Goal: Entertainment & Leisure: Consume media (video, audio)

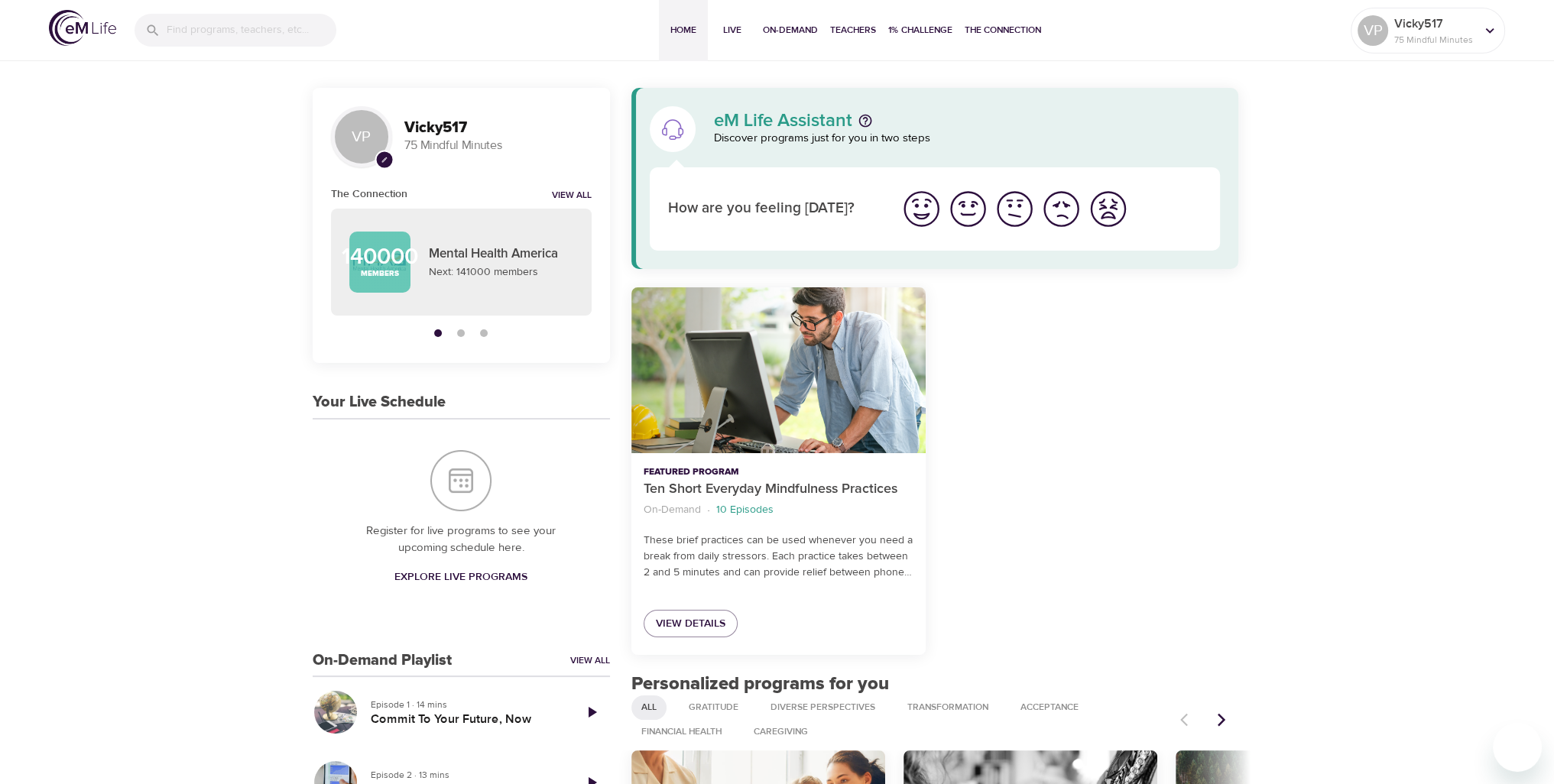
click at [963, 211] on img "I'm feeling good" at bounding box center [969, 209] width 42 height 42
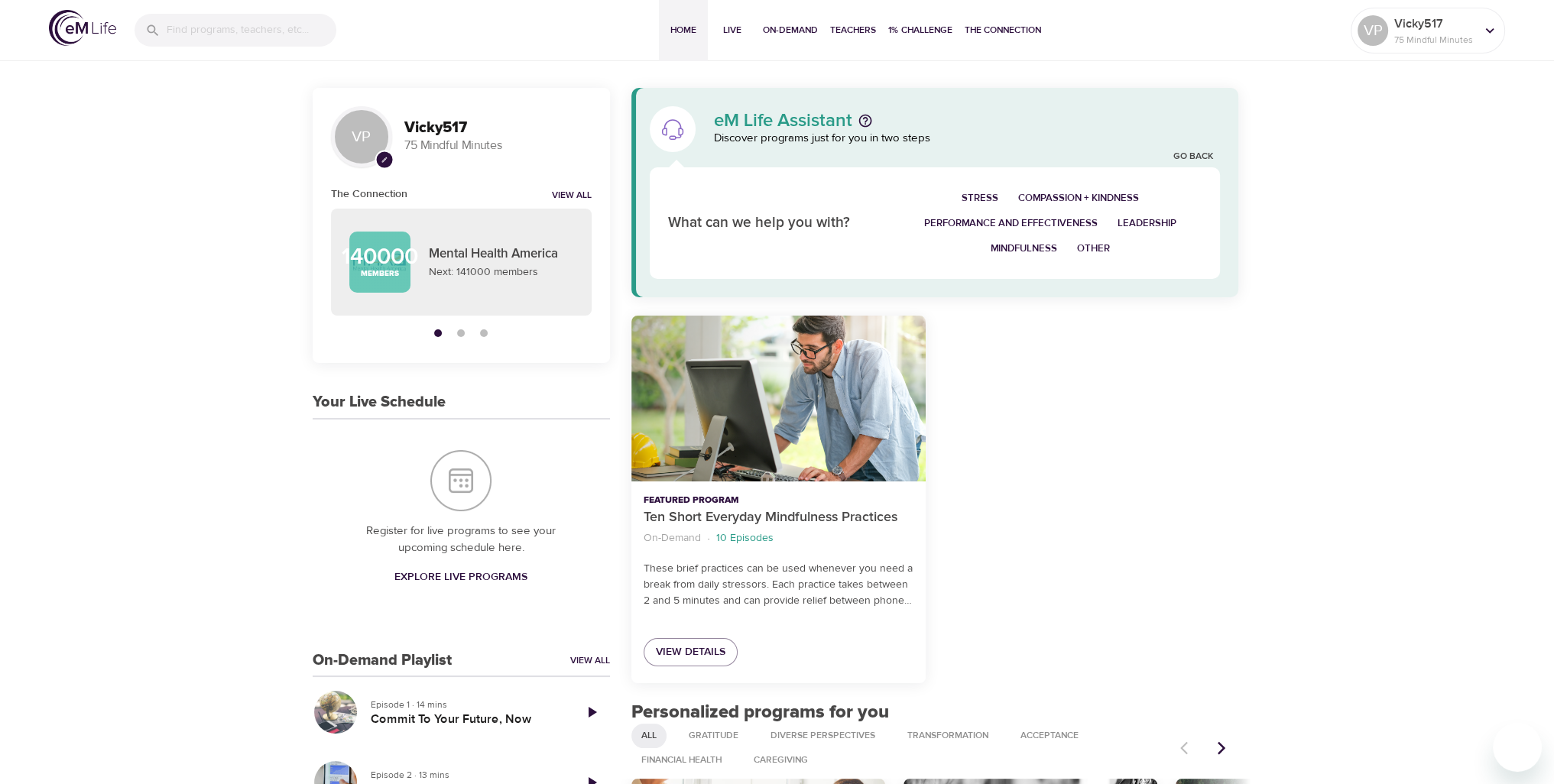
click at [1011, 244] on span "Mindfulness" at bounding box center [1024, 249] width 67 height 18
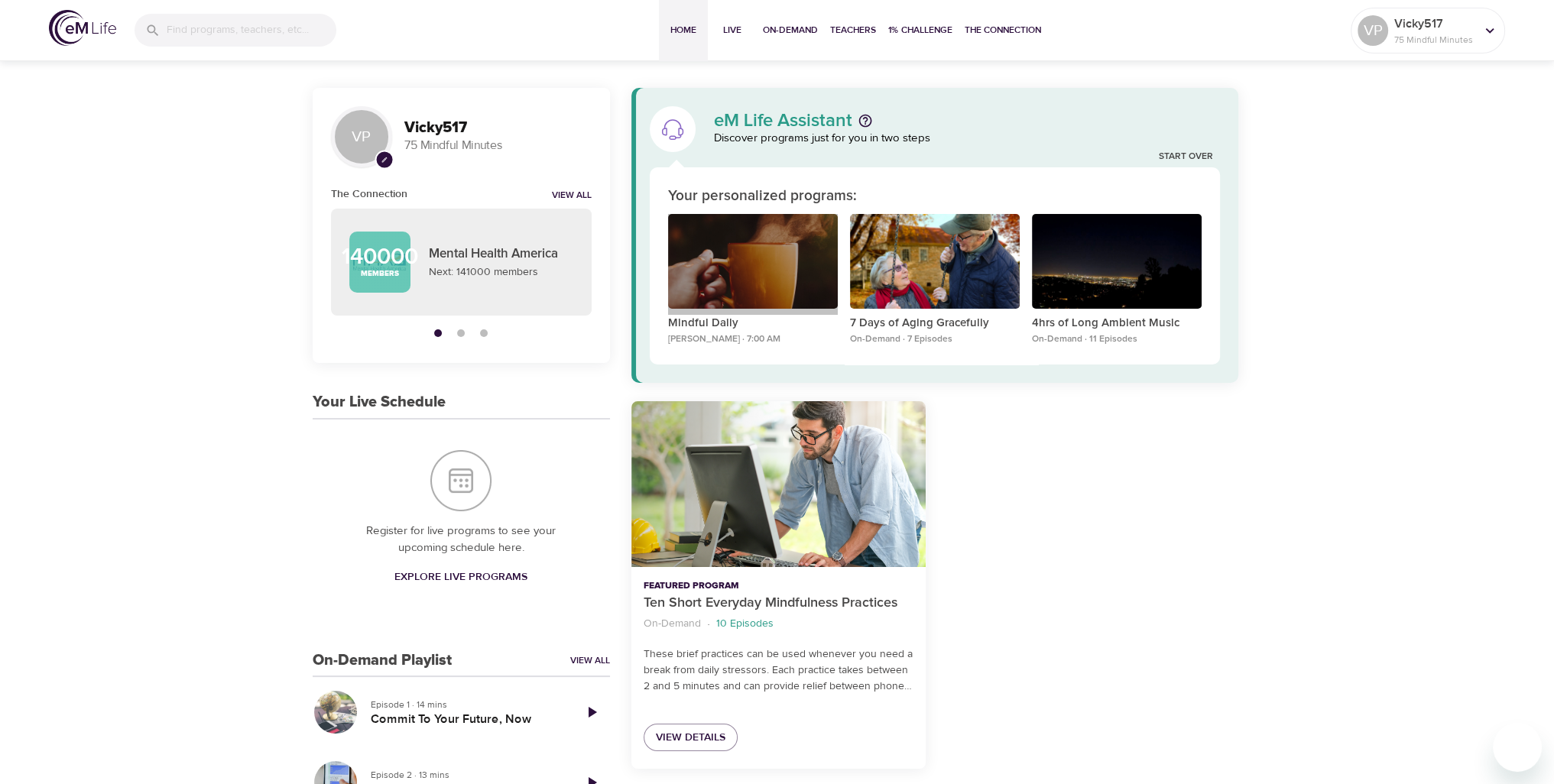
click at [760, 271] on div "Mindful Daily" at bounding box center [753, 261] width 170 height 96
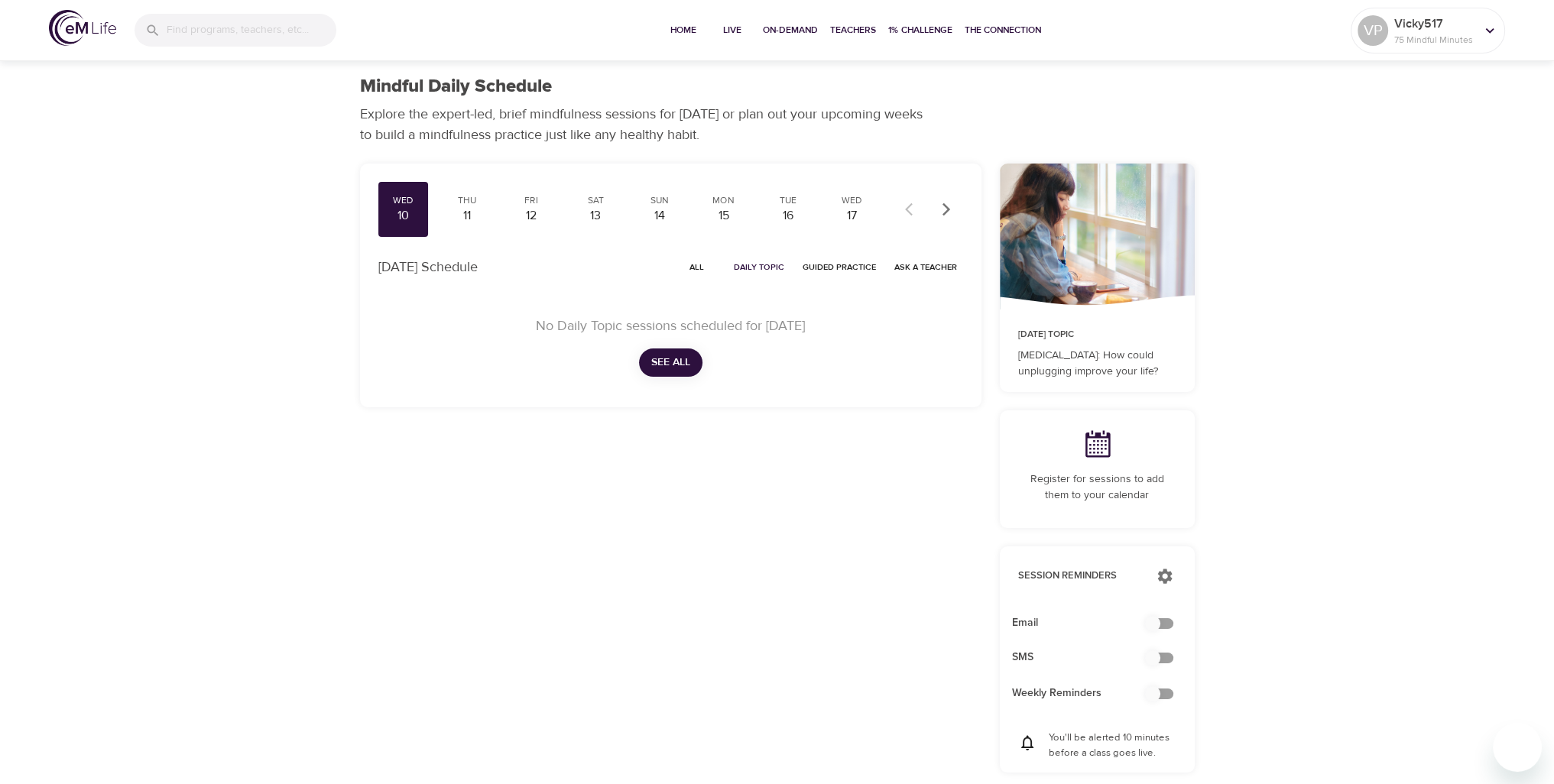
click at [905, 208] on div at bounding box center [930, 210] width 68 height 34
click at [905, 210] on div at bounding box center [930, 210] width 68 height 34
click at [947, 215] on icon "button" at bounding box center [947, 210] width 15 height 15
click at [910, 211] on icon "button" at bounding box center [913, 210] width 15 height 15
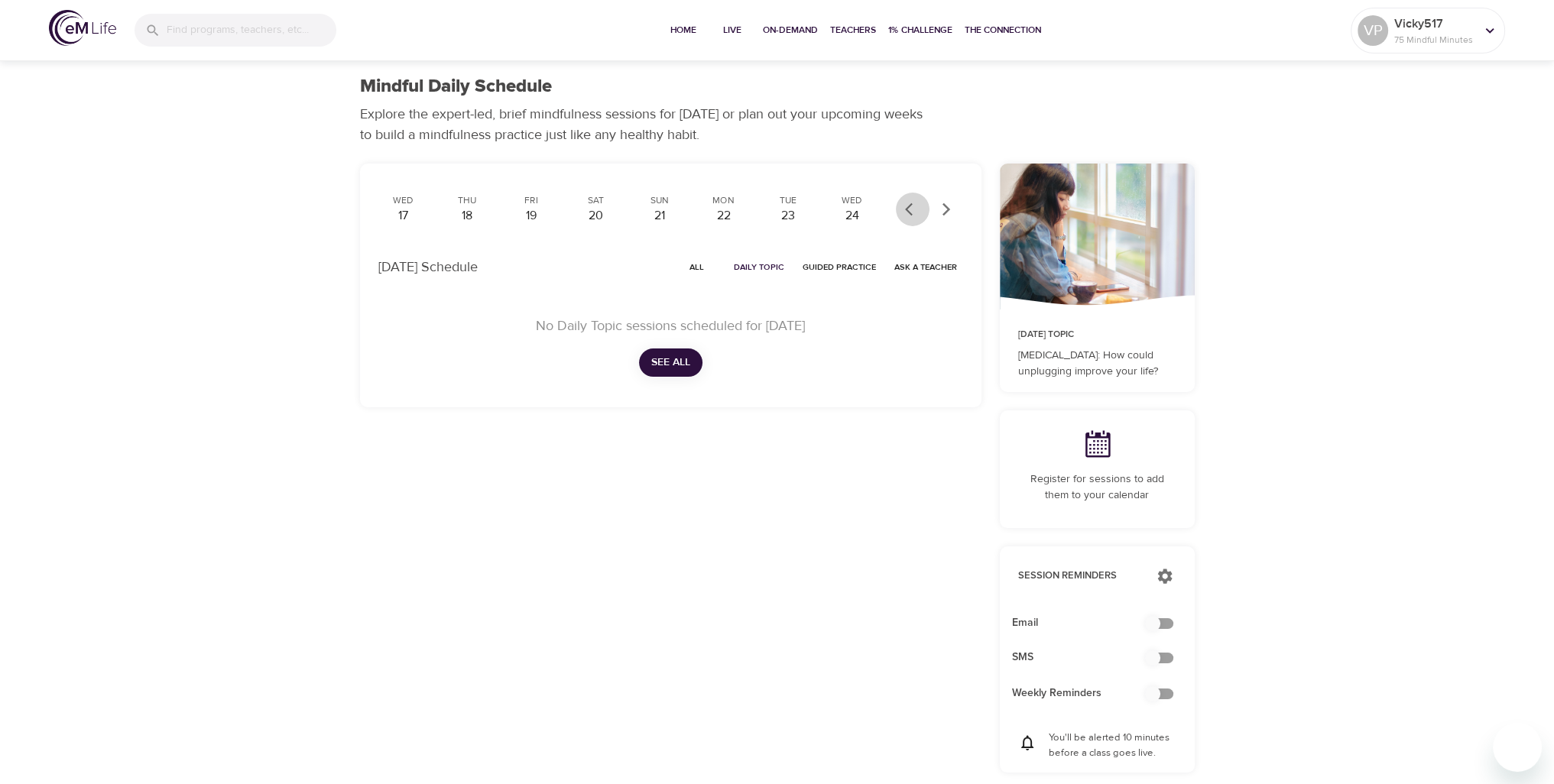
click at [905, 213] on icon "button" at bounding box center [913, 210] width 15 height 15
click at [905, 213] on div at bounding box center [930, 210] width 68 height 34
click at [409, 222] on div "10" at bounding box center [403, 216] width 38 height 18
click at [678, 365] on span "See All" at bounding box center [671, 362] width 39 height 19
click at [689, 35] on span "Home" at bounding box center [683, 30] width 36 height 16
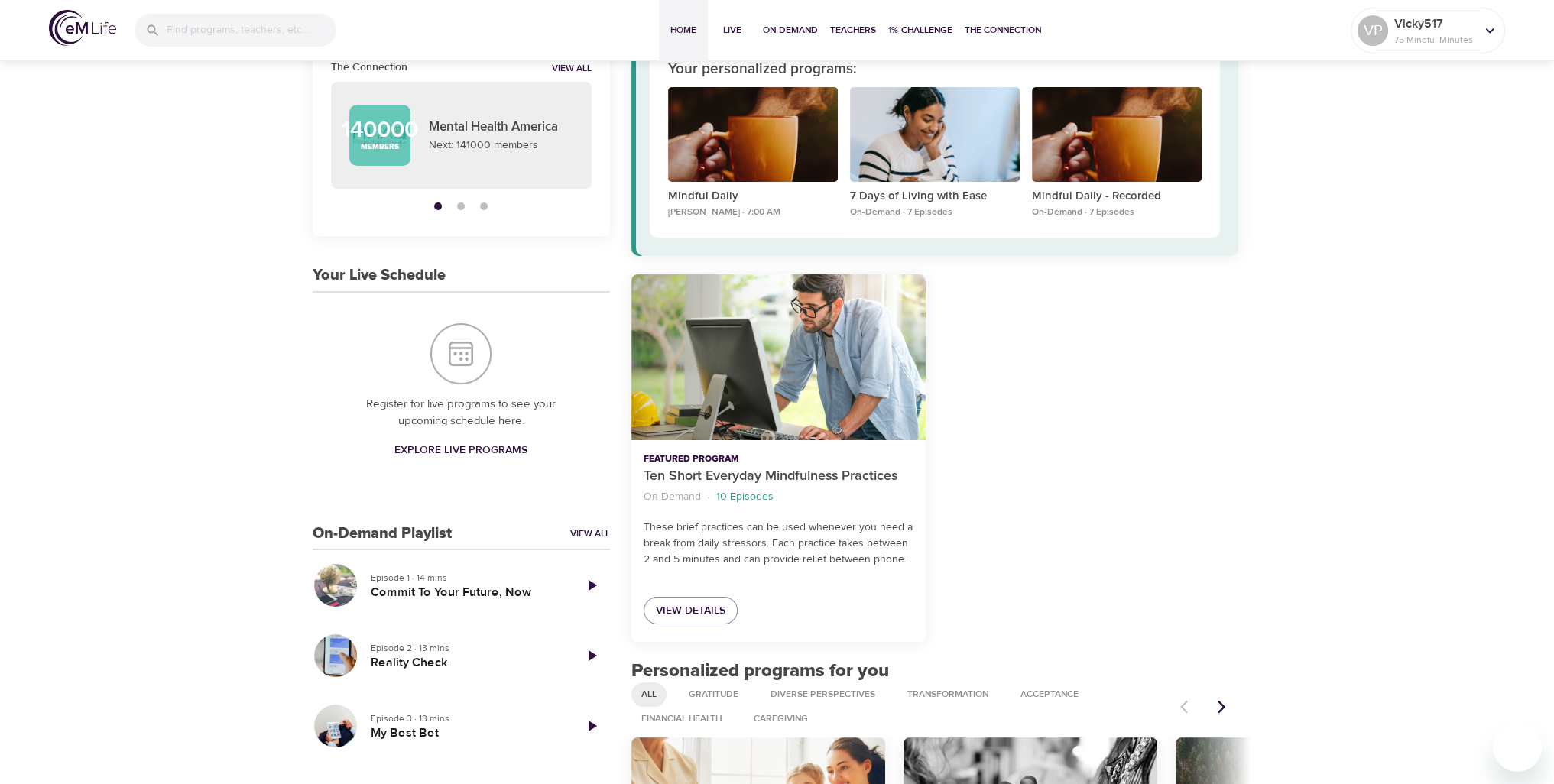
scroll to position [153, 0]
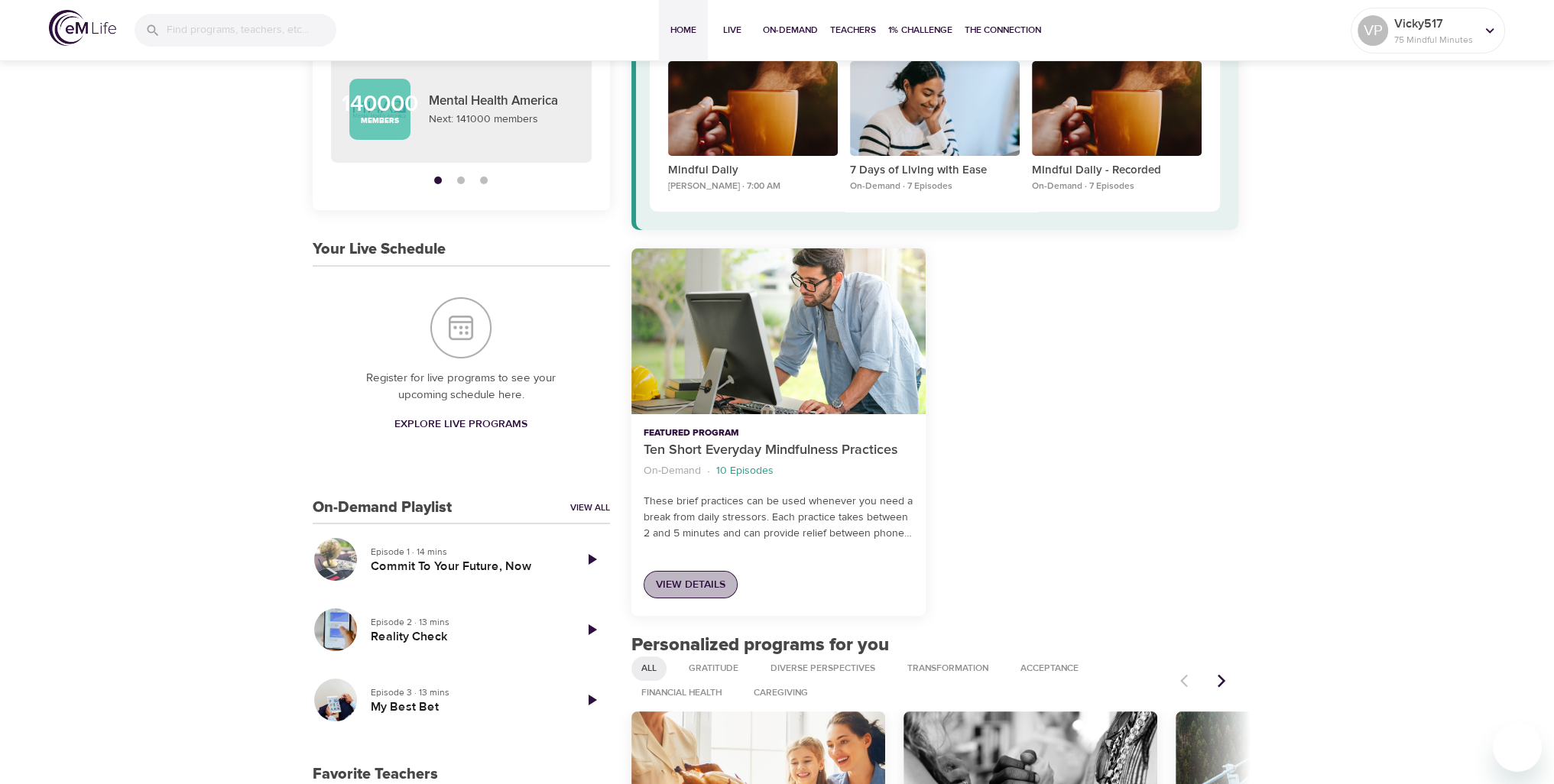
click at [689, 588] on span "View Details" at bounding box center [690, 584] width 69 height 19
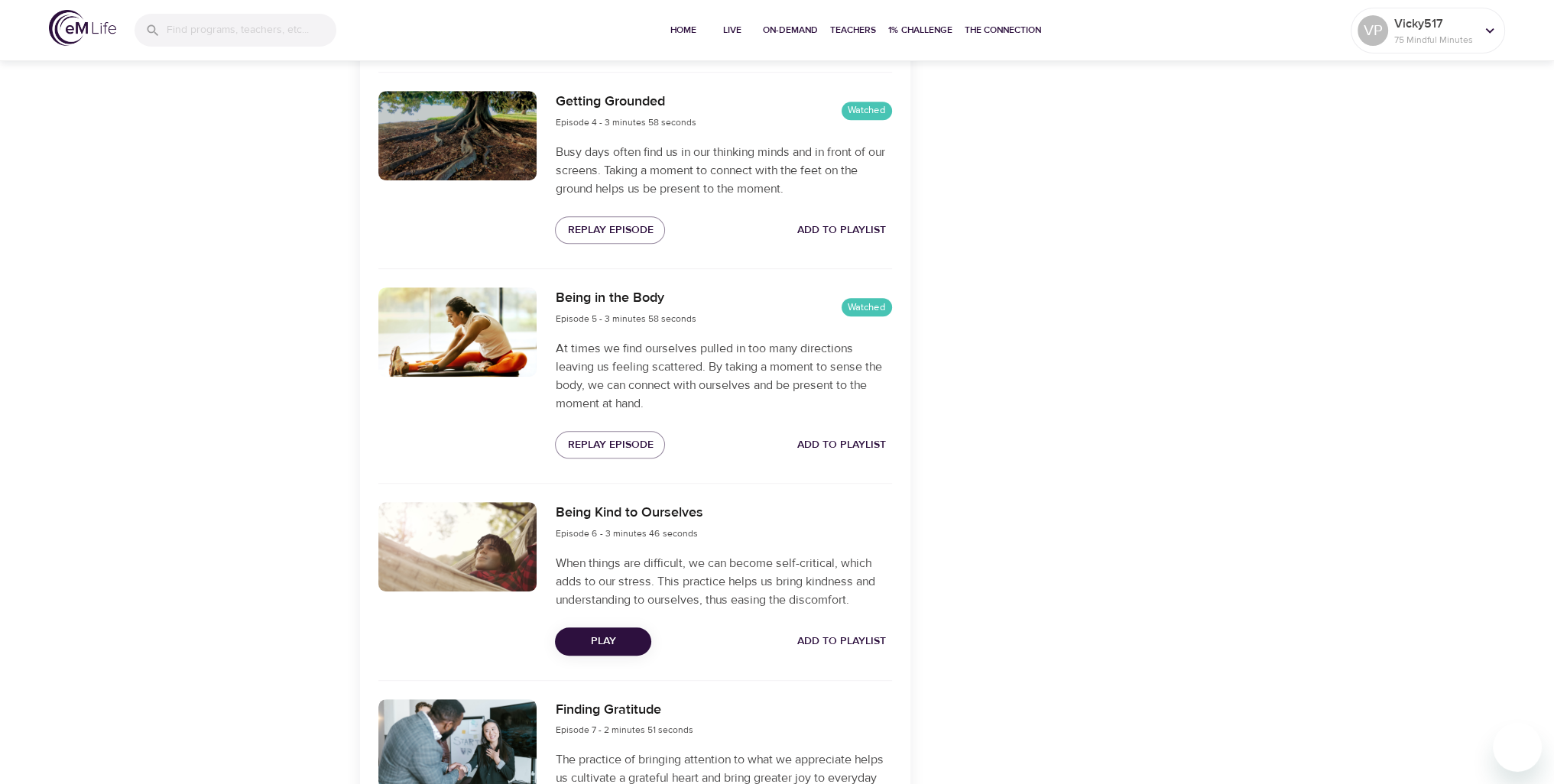
scroll to position [1146, 0]
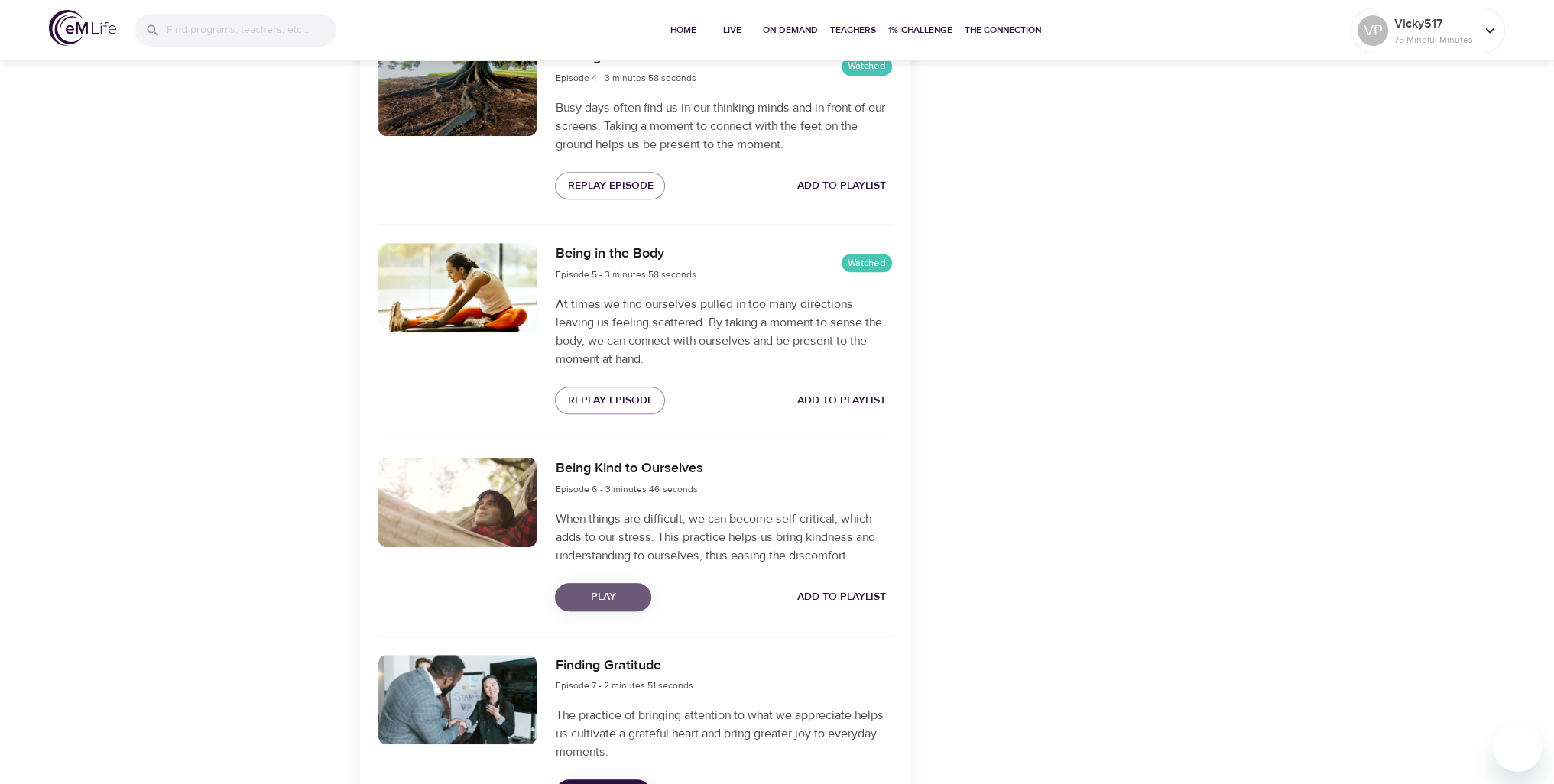
click at [612, 591] on span "Play" at bounding box center [602, 597] width 72 height 19
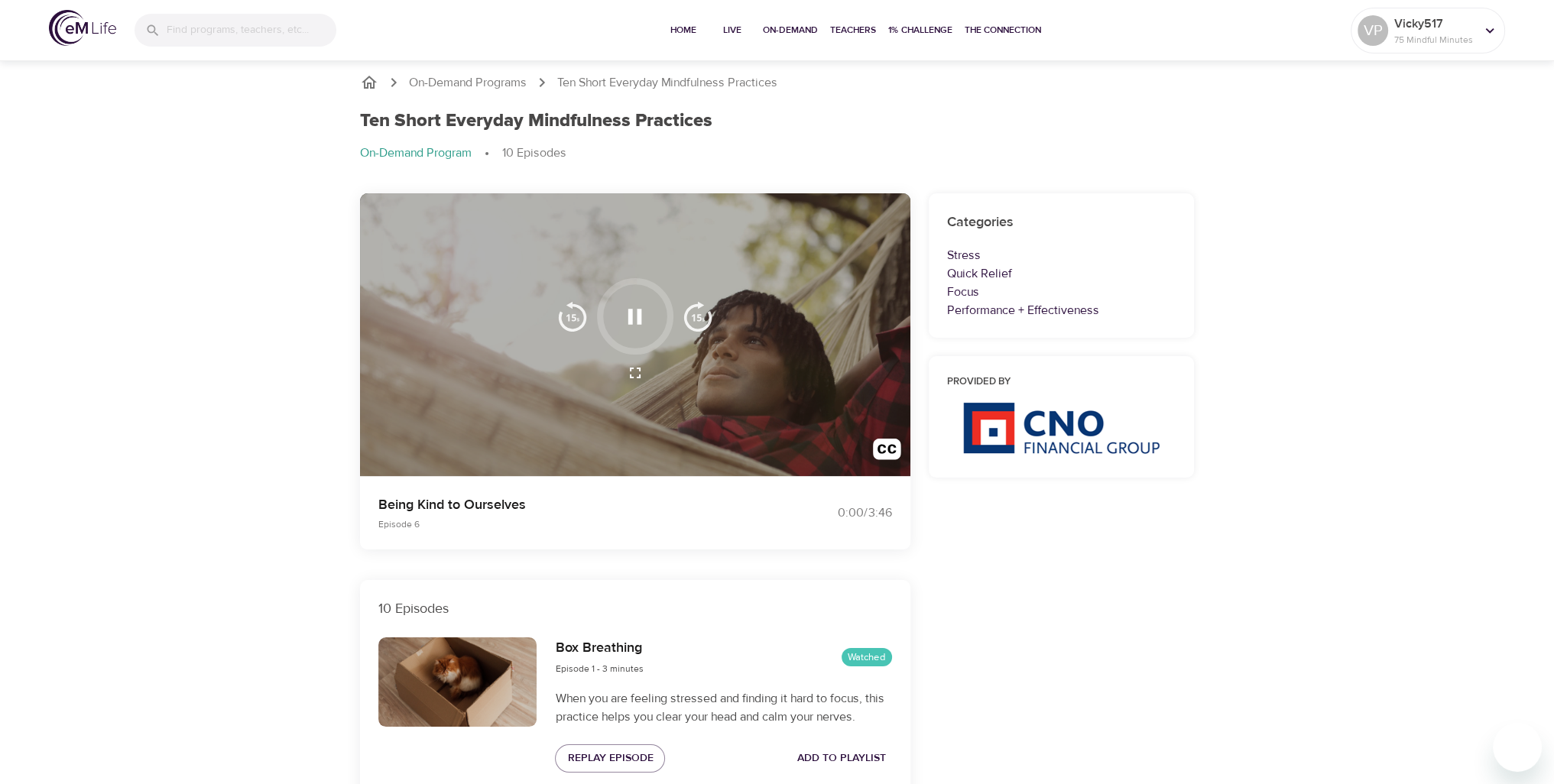
scroll to position [0, 0]
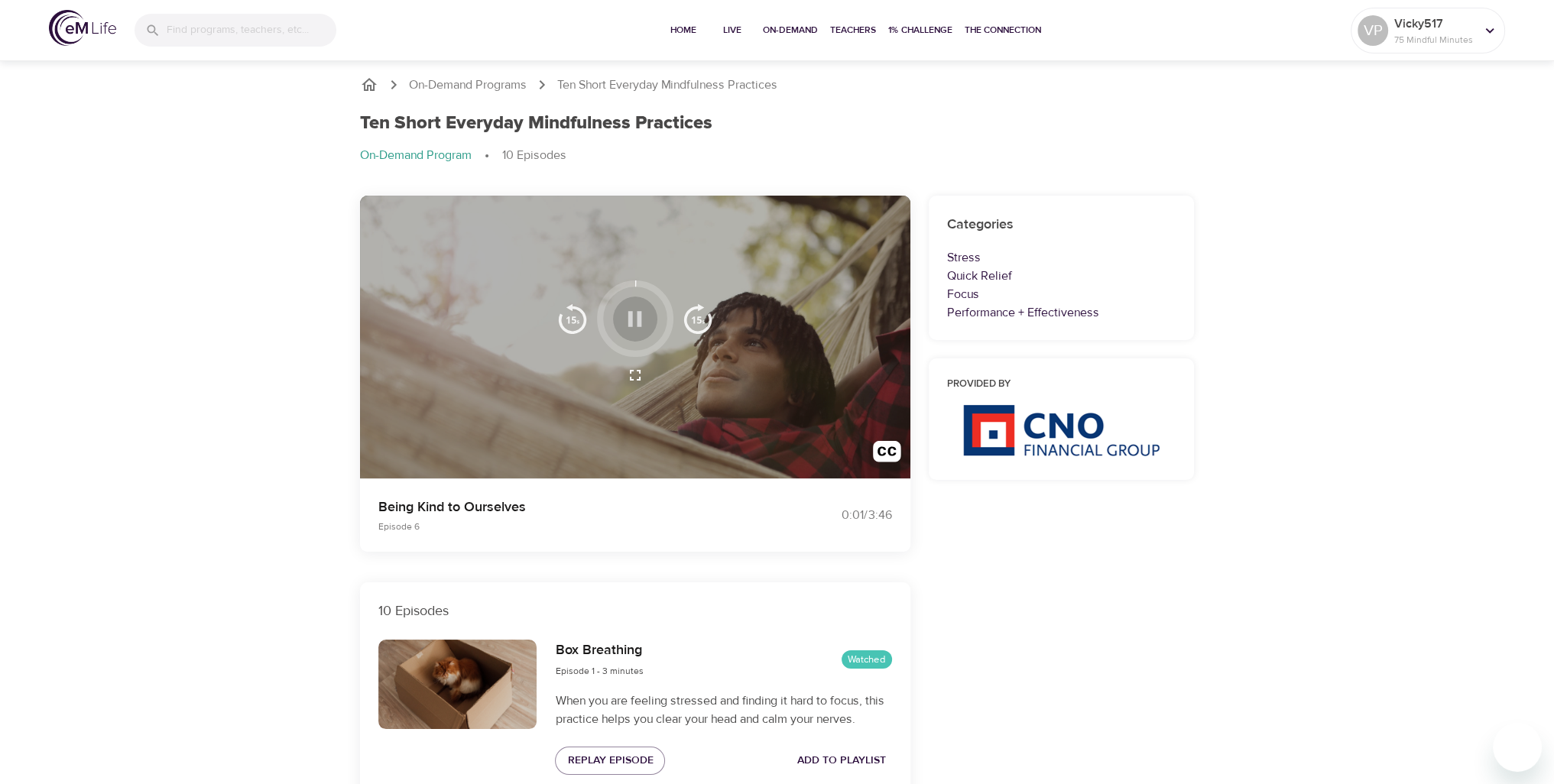
click at [636, 323] on icon "button" at bounding box center [635, 319] width 27 height 27
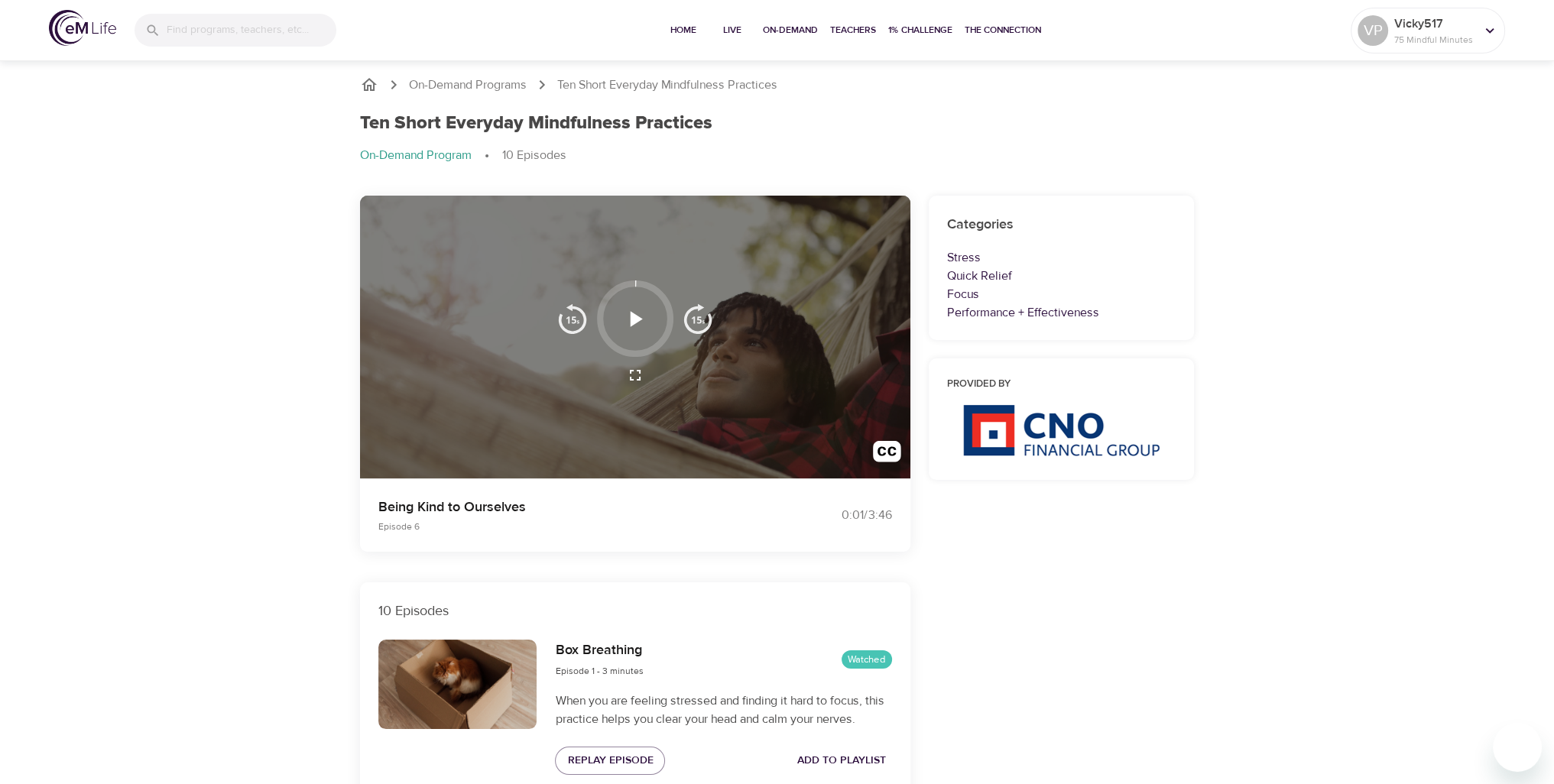
click at [636, 323] on icon "button" at bounding box center [635, 319] width 27 height 27
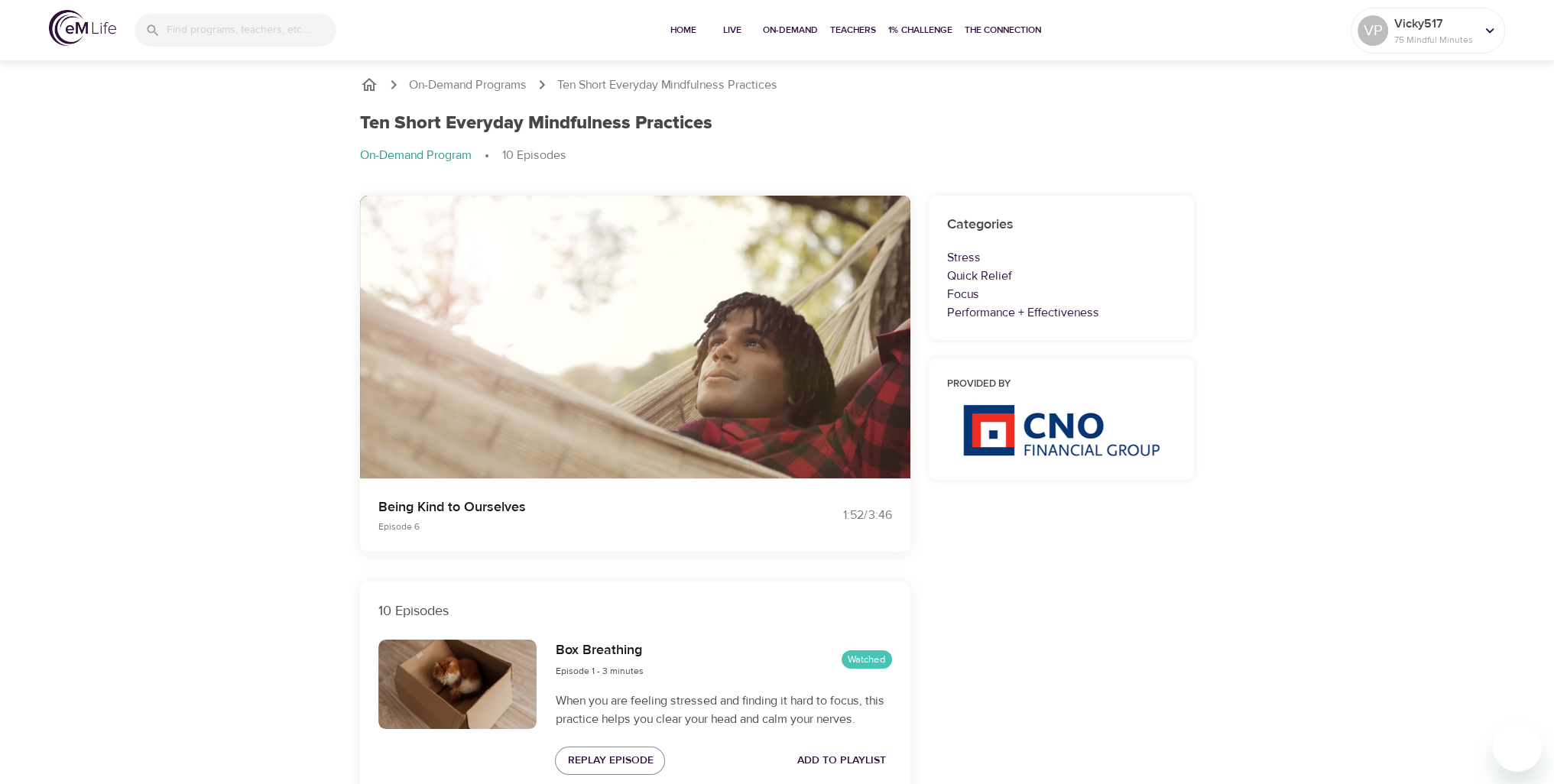
click at [612, 297] on button "button" at bounding box center [634, 319] width 45 height 45
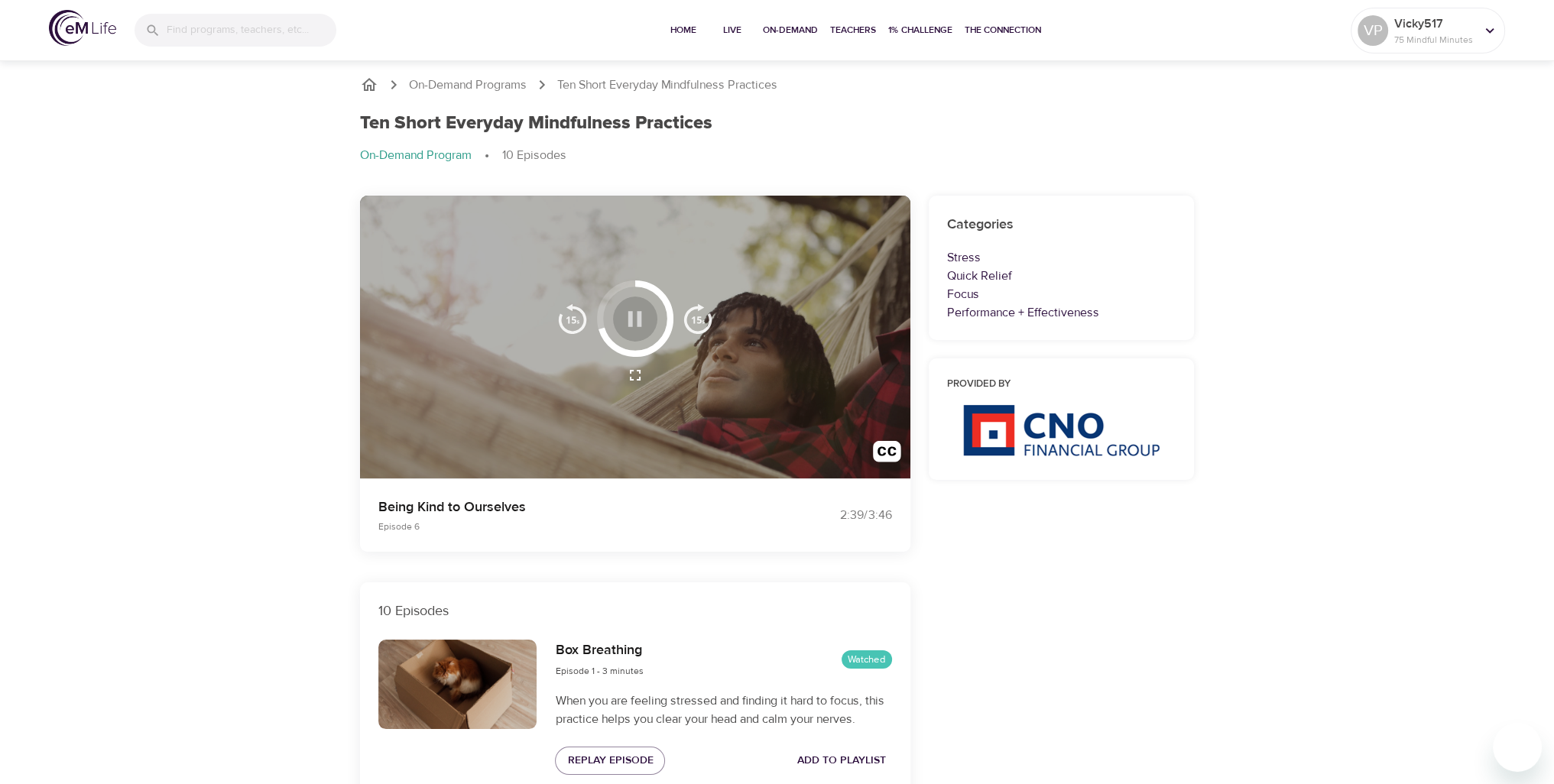
click at [629, 337] on button "button" at bounding box center [634, 319] width 45 height 45
click at [635, 313] on icon "button" at bounding box center [635, 319] width 27 height 27
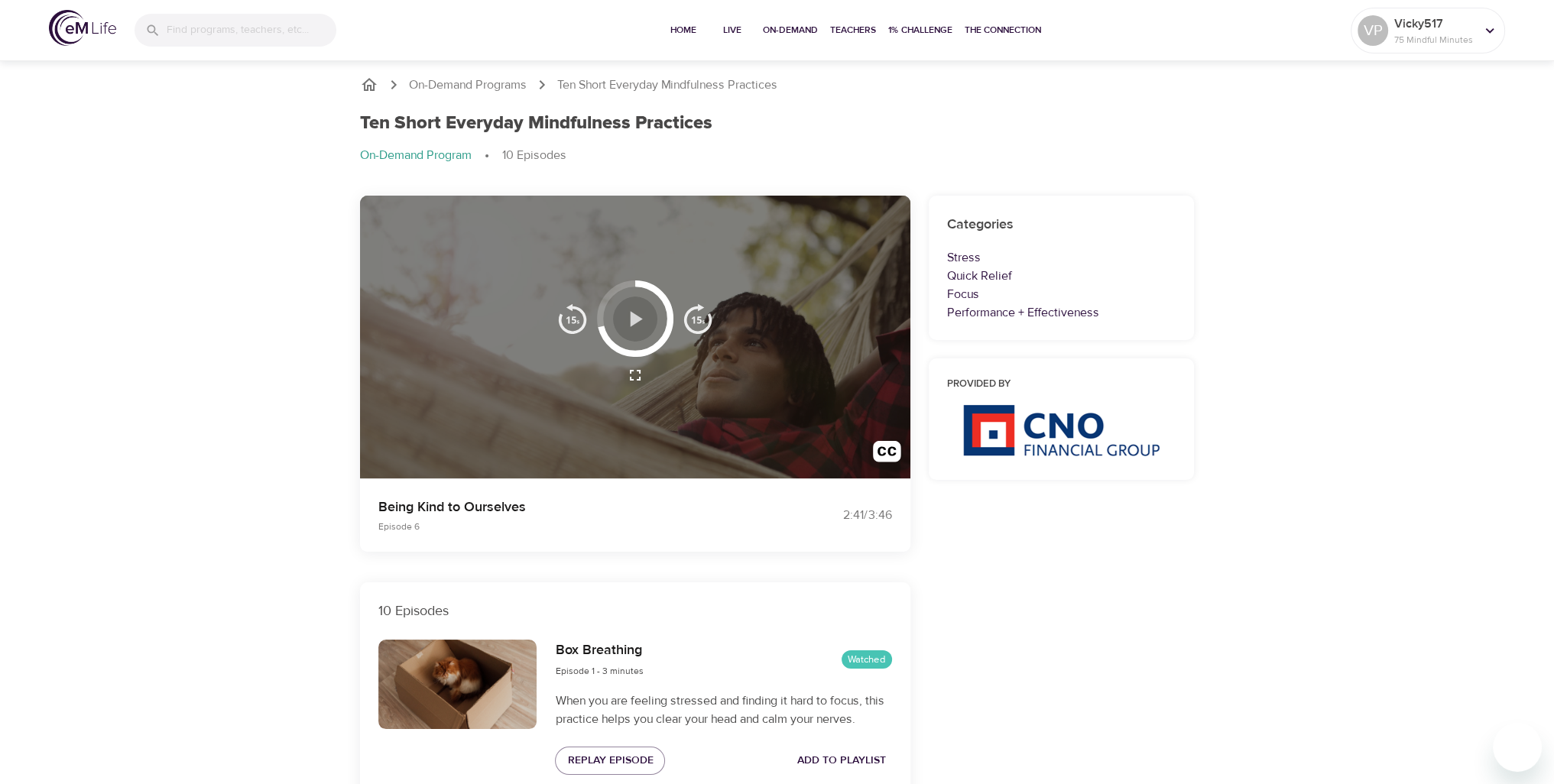
click at [635, 313] on icon "button" at bounding box center [635, 319] width 27 height 27
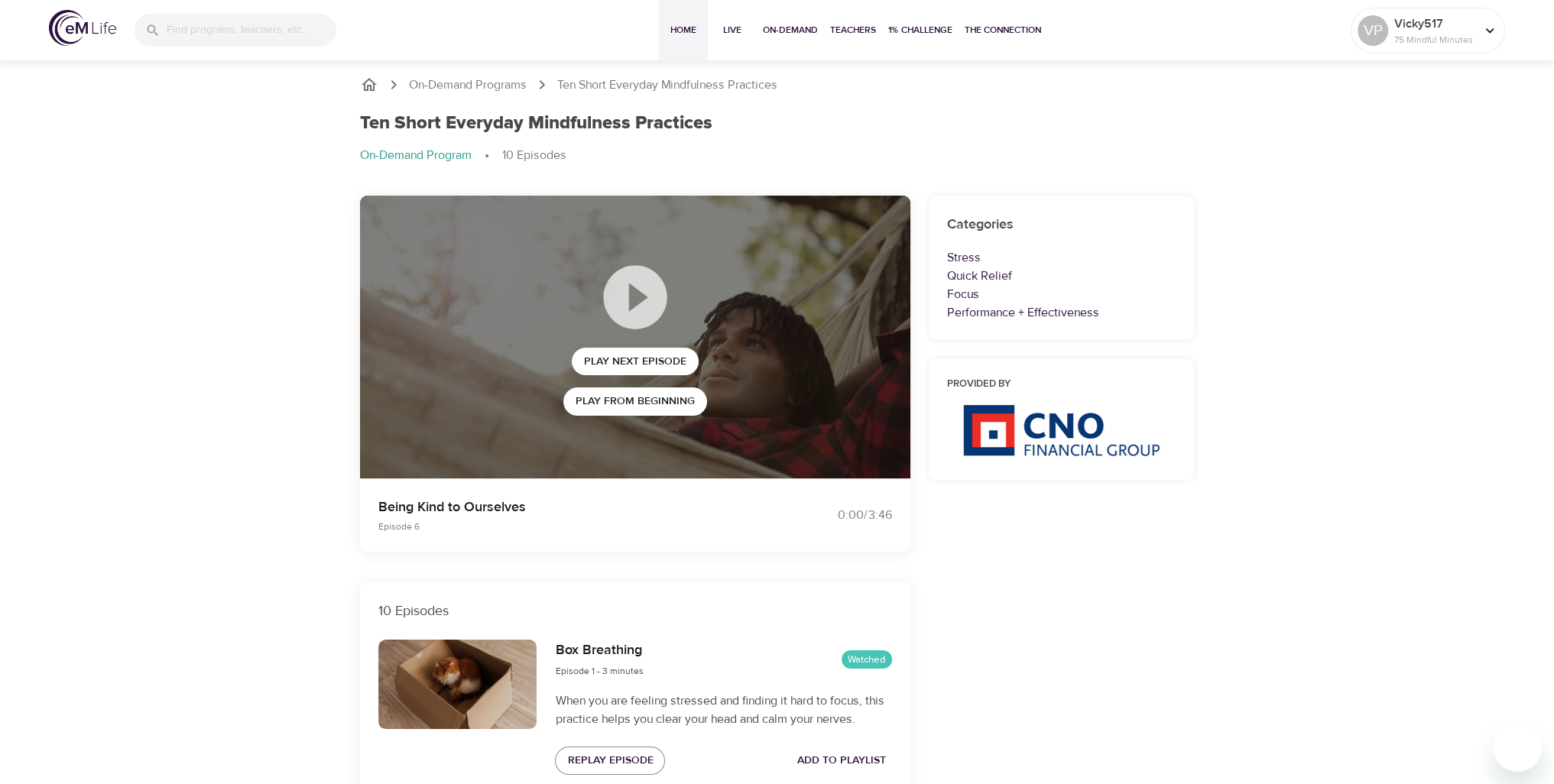
click at [678, 35] on span "Home" at bounding box center [683, 30] width 36 height 16
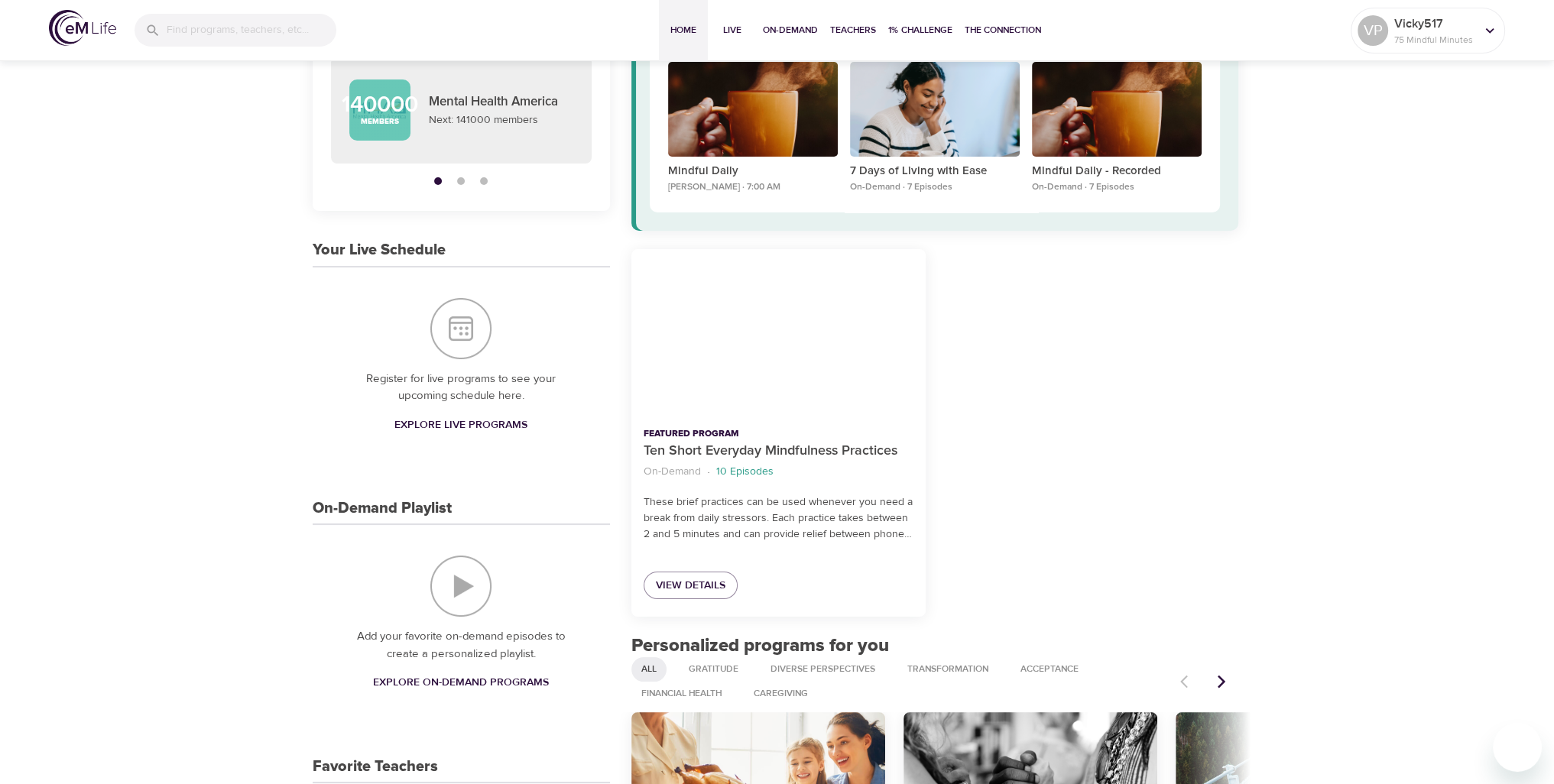
scroll to position [153, 0]
